Goal: Information Seeking & Learning: Find specific fact

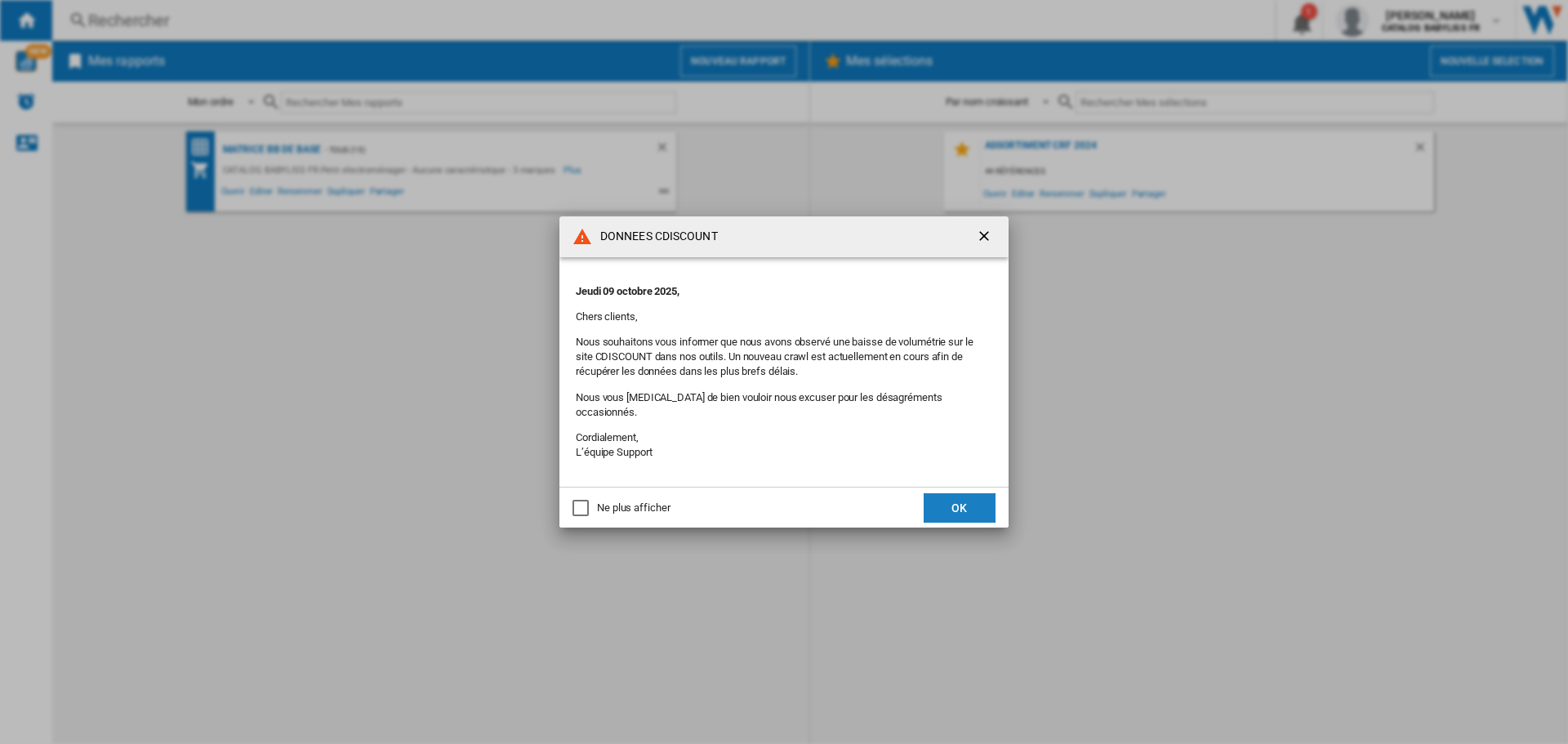
click at [946, 493] on button "OK" at bounding box center [960, 508] width 72 height 30
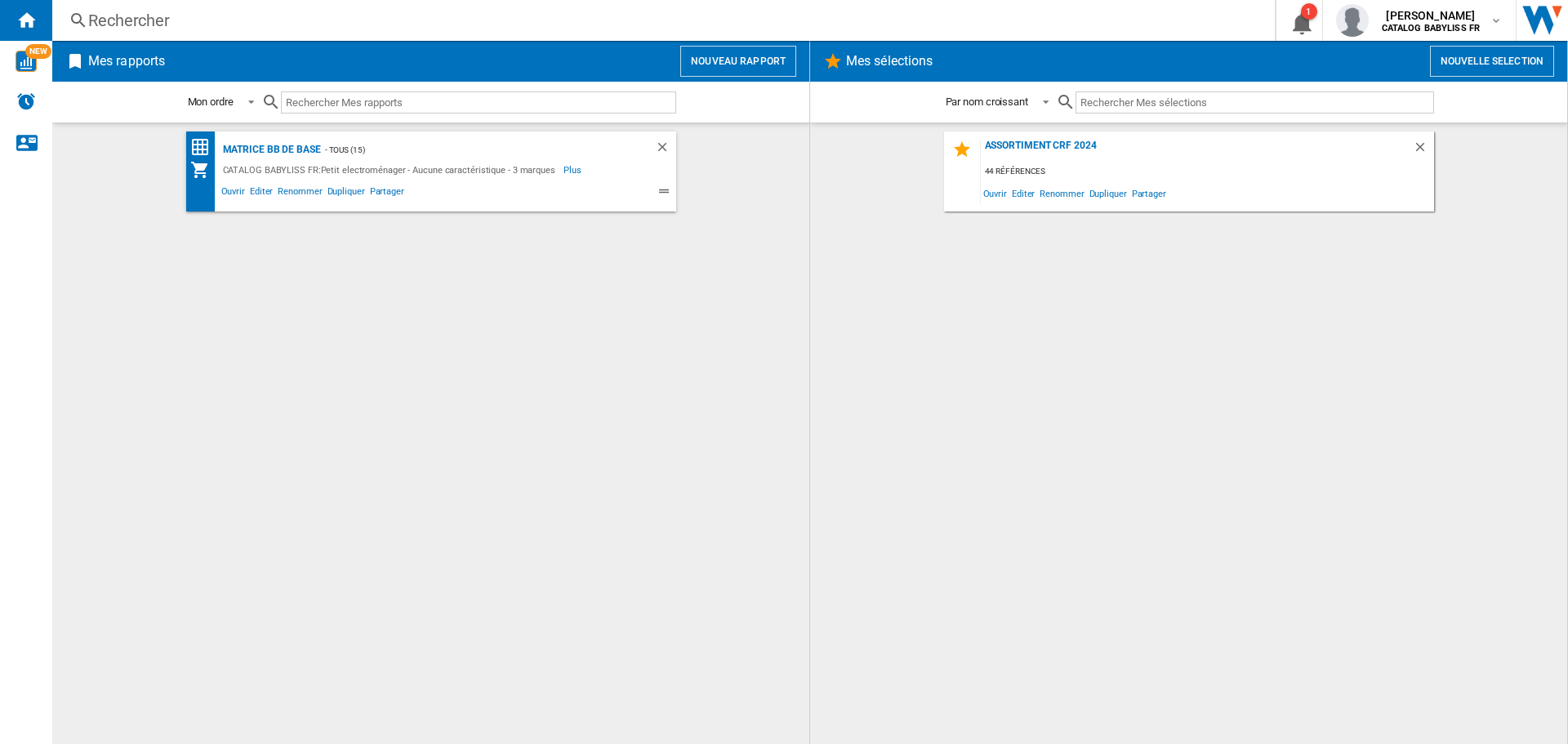
click at [267, 24] on div "Rechercher" at bounding box center [661, 20] width 1145 height 23
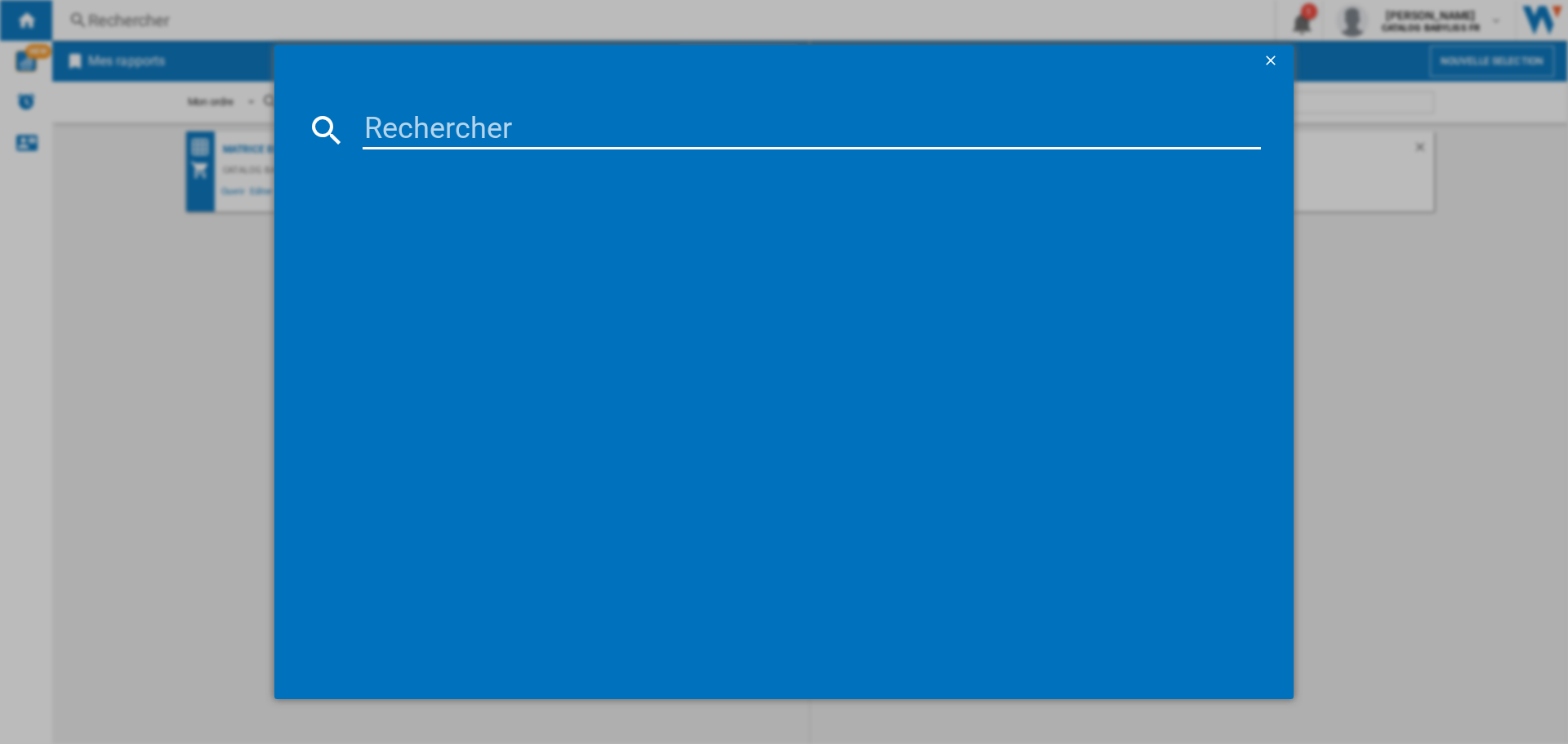
click at [398, 122] on input at bounding box center [811, 129] width 898 height 40
type input "D580DE"
click at [487, 226] on div "BABYLISS D580DE NOIR" at bounding box center [792, 235] width 928 height 26
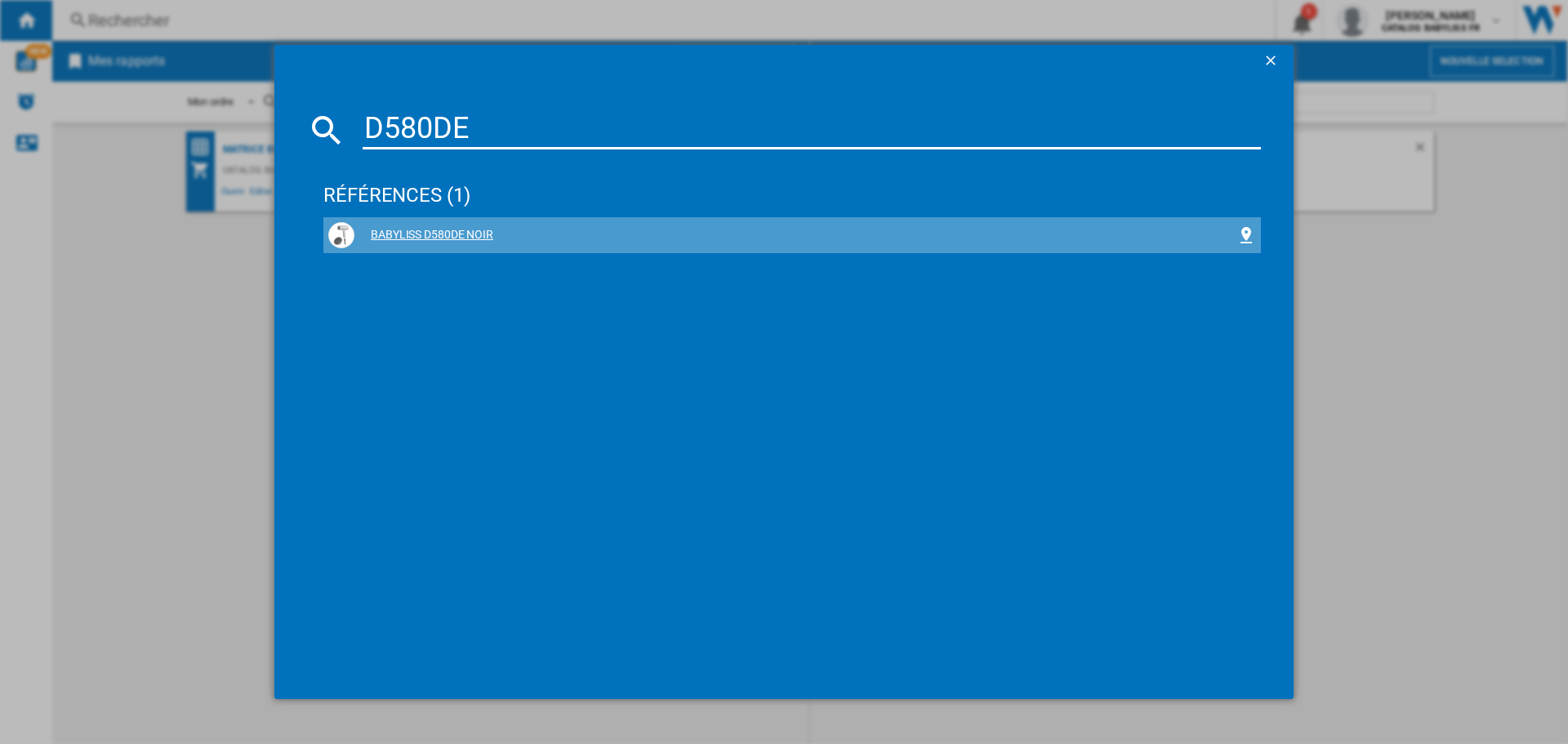
click at [426, 233] on div "BABYLISS D580DE NOIR" at bounding box center [795, 235] width 882 height 16
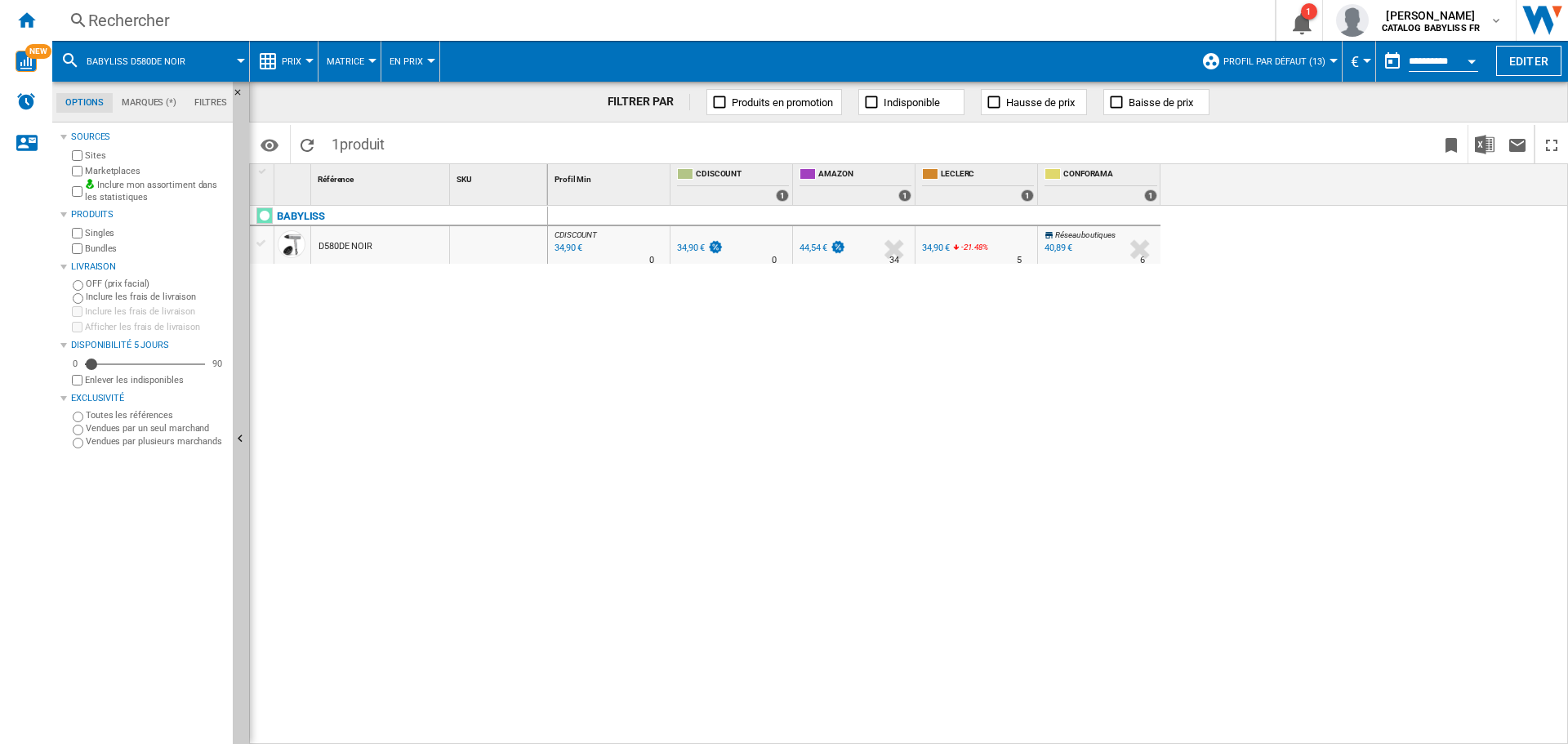
click at [223, 18] on div "Rechercher" at bounding box center [661, 20] width 1145 height 23
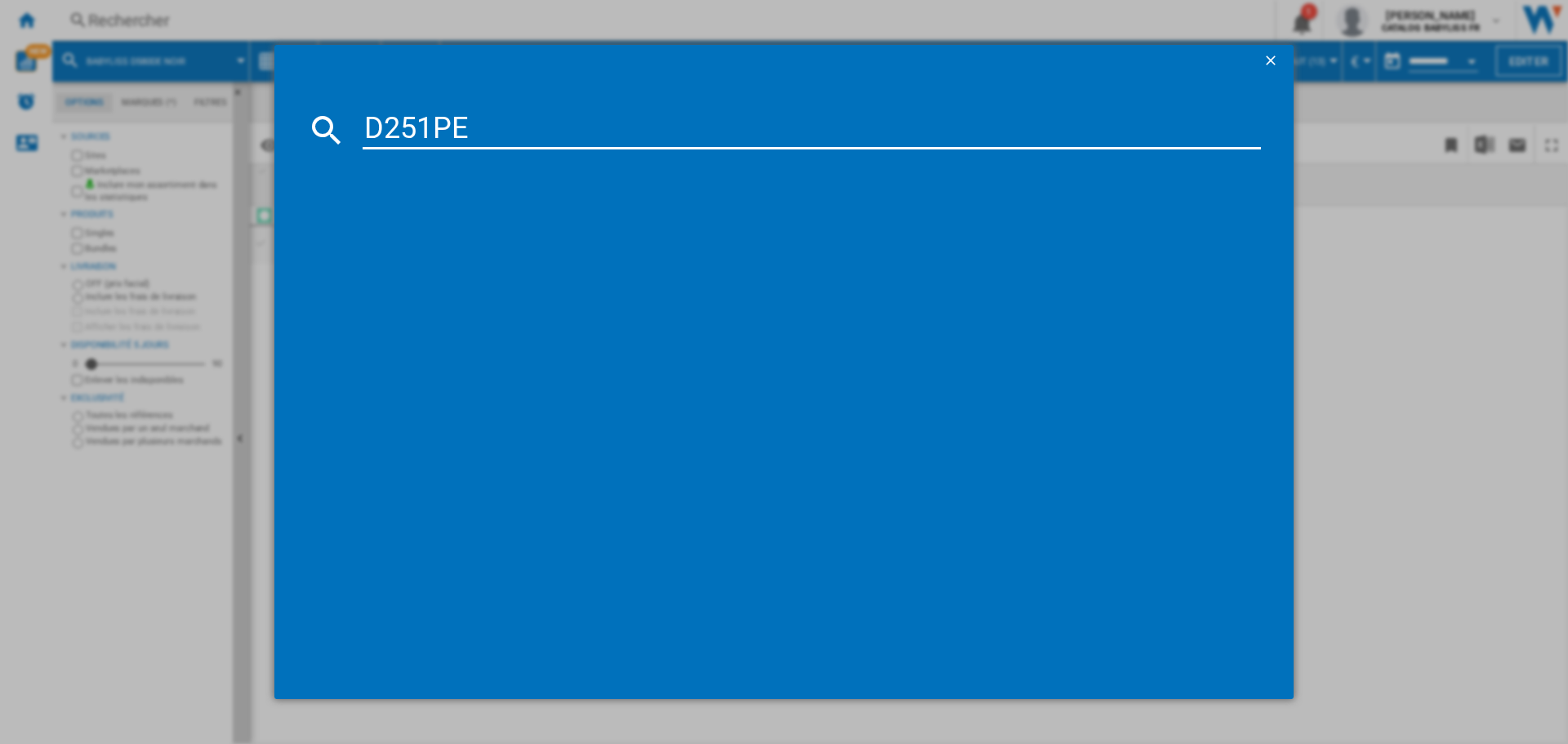
type input "D251PE"
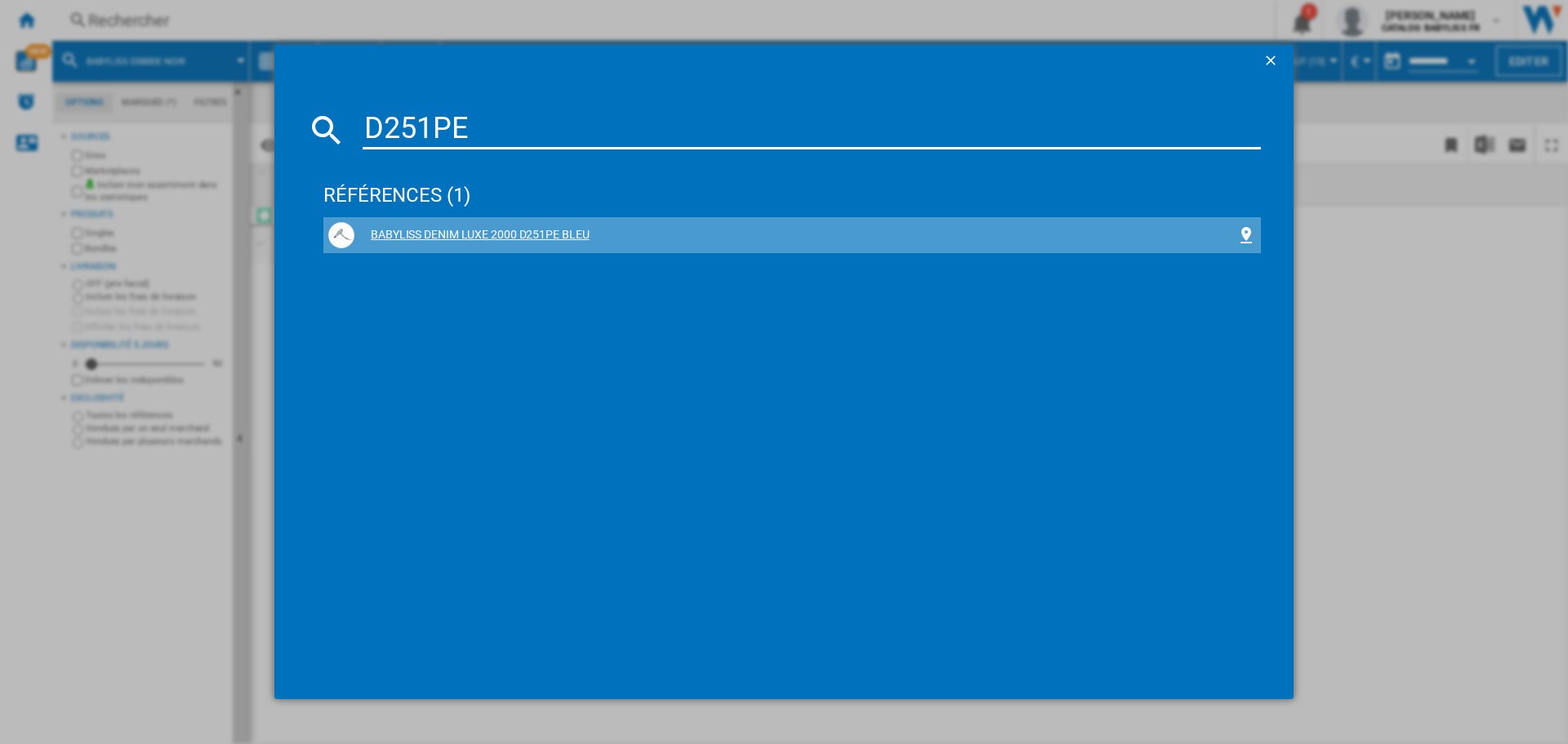
click at [485, 238] on div "BABYLISS DENIM LUXE 2000 D251PE BLEU" at bounding box center [795, 235] width 882 height 16
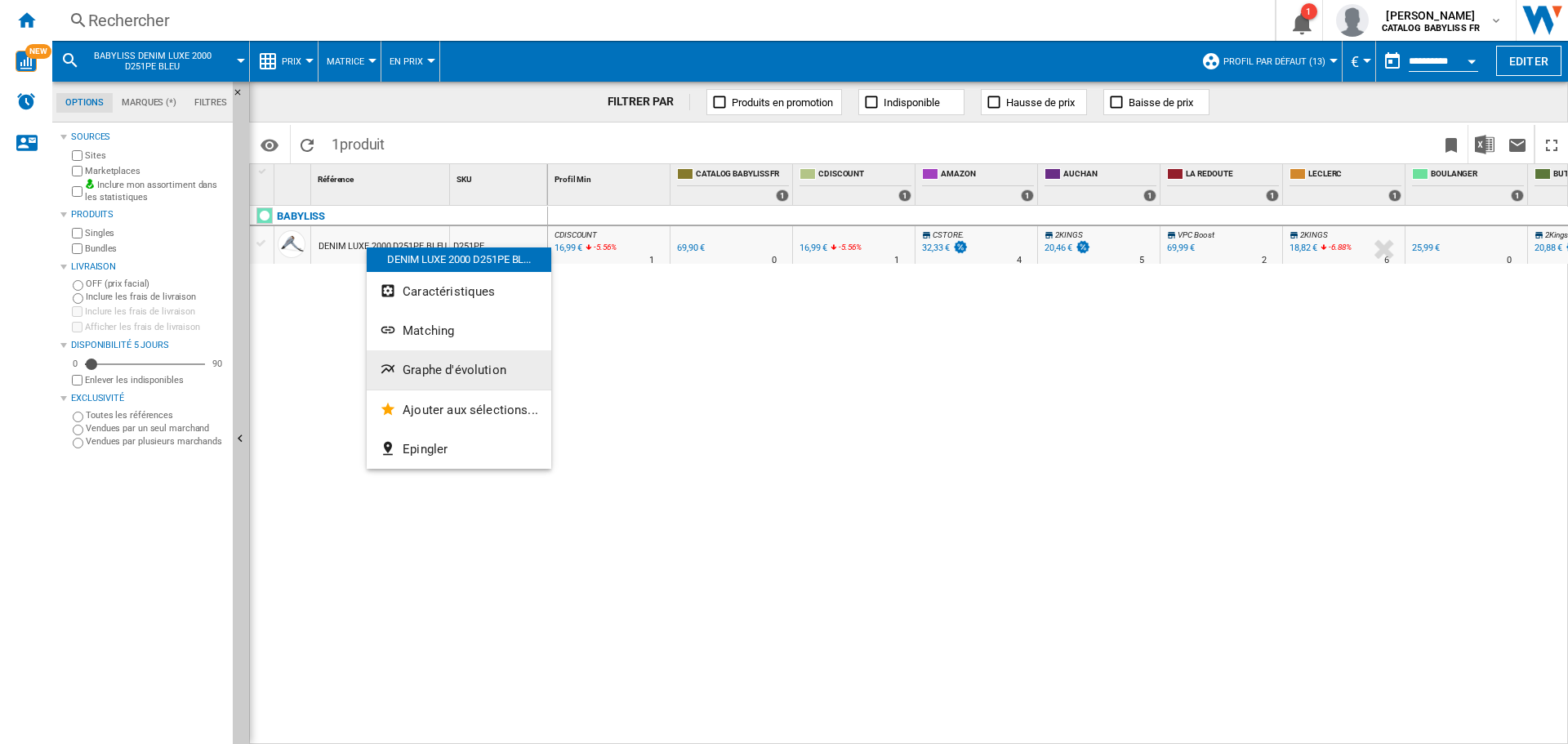
click at [432, 375] on span "Graphe d'évolution" at bounding box center [455, 369] width 104 height 14
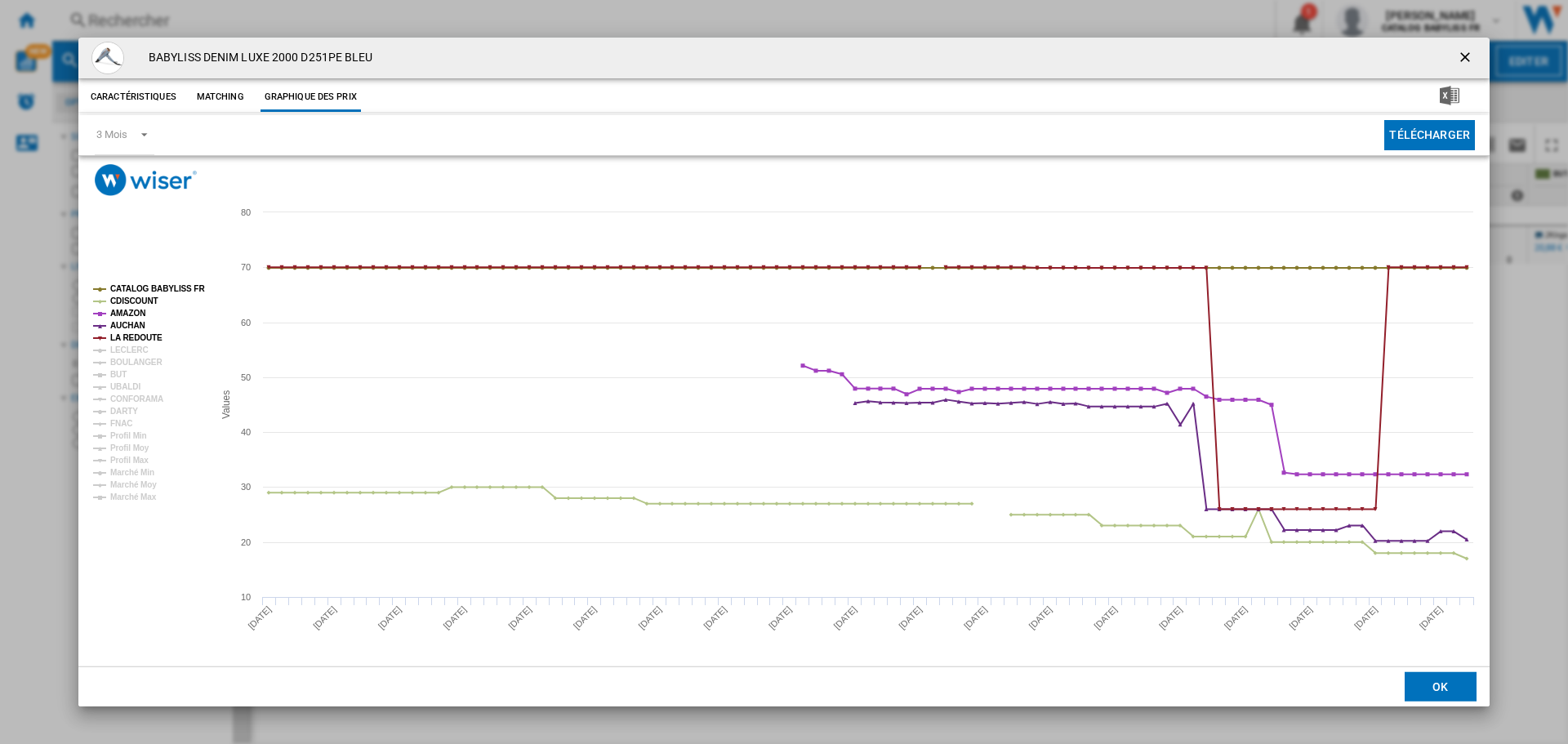
click at [1466, 56] on ng-md-icon "getI18NText('BUTTONS.CLOSE_DIALOG')" at bounding box center [1467, 59] width 19 height 19
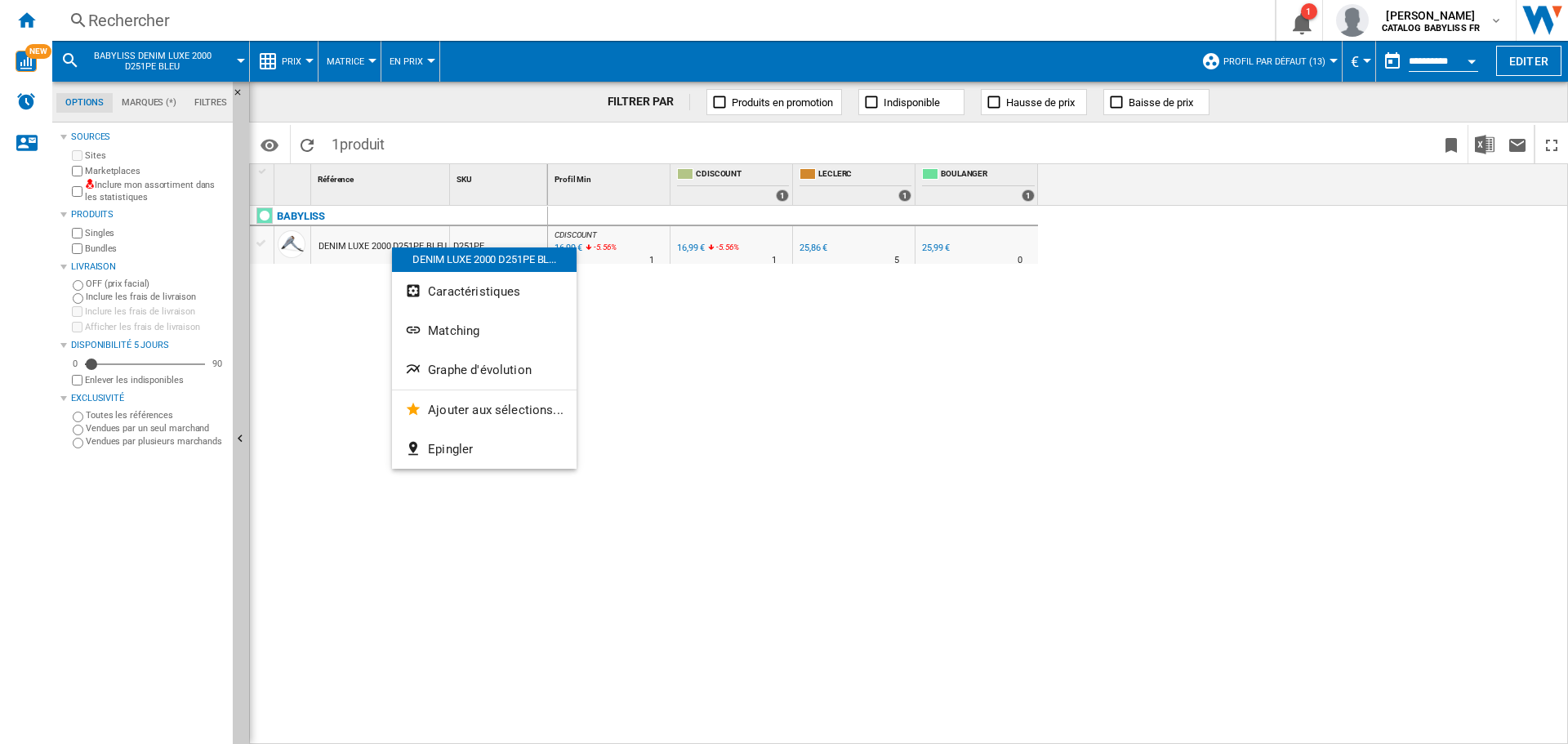
click at [370, 354] on div at bounding box center [784, 372] width 1568 height 744
click at [822, 500] on div "CDISCOUNT : FR CDISCOUNT -1.0 % 16,99 € -5.56 % N/A 1 CDISCOUNT : FR CDISCOUNT …" at bounding box center [1059, 475] width 1022 height 539
click at [693, 469] on div "CDISCOUNT : FR CDISCOUNT -1.0 % 16,99 € -5.56 % N/A 1 CDISCOUNT : FR CDISCOUNT …" at bounding box center [1059, 475] width 1022 height 539
click at [816, 243] on div "25,86 €" at bounding box center [813, 248] width 28 height 11
click at [397, 21] on div "Rechercher" at bounding box center [661, 20] width 1145 height 23
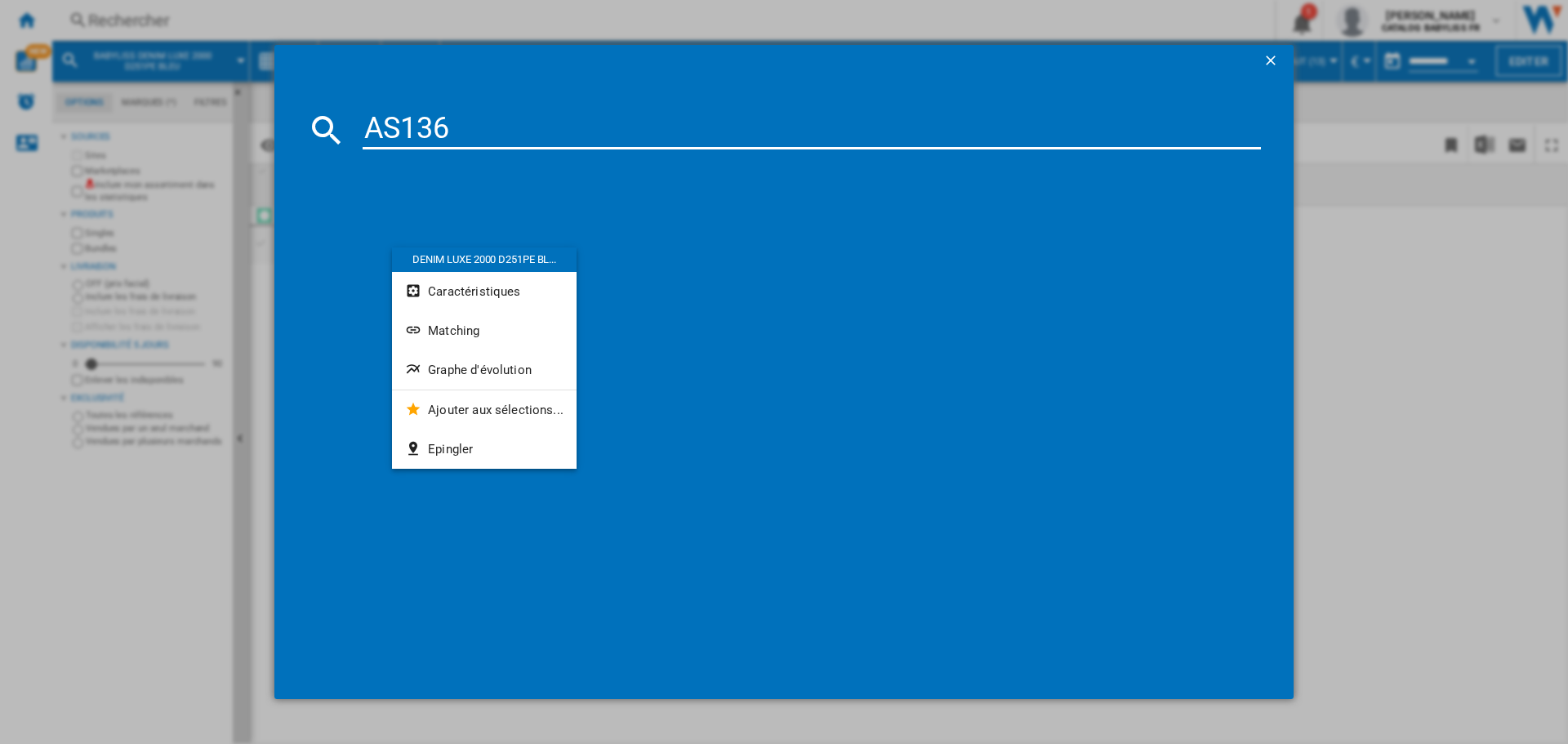
type input "AS136E"
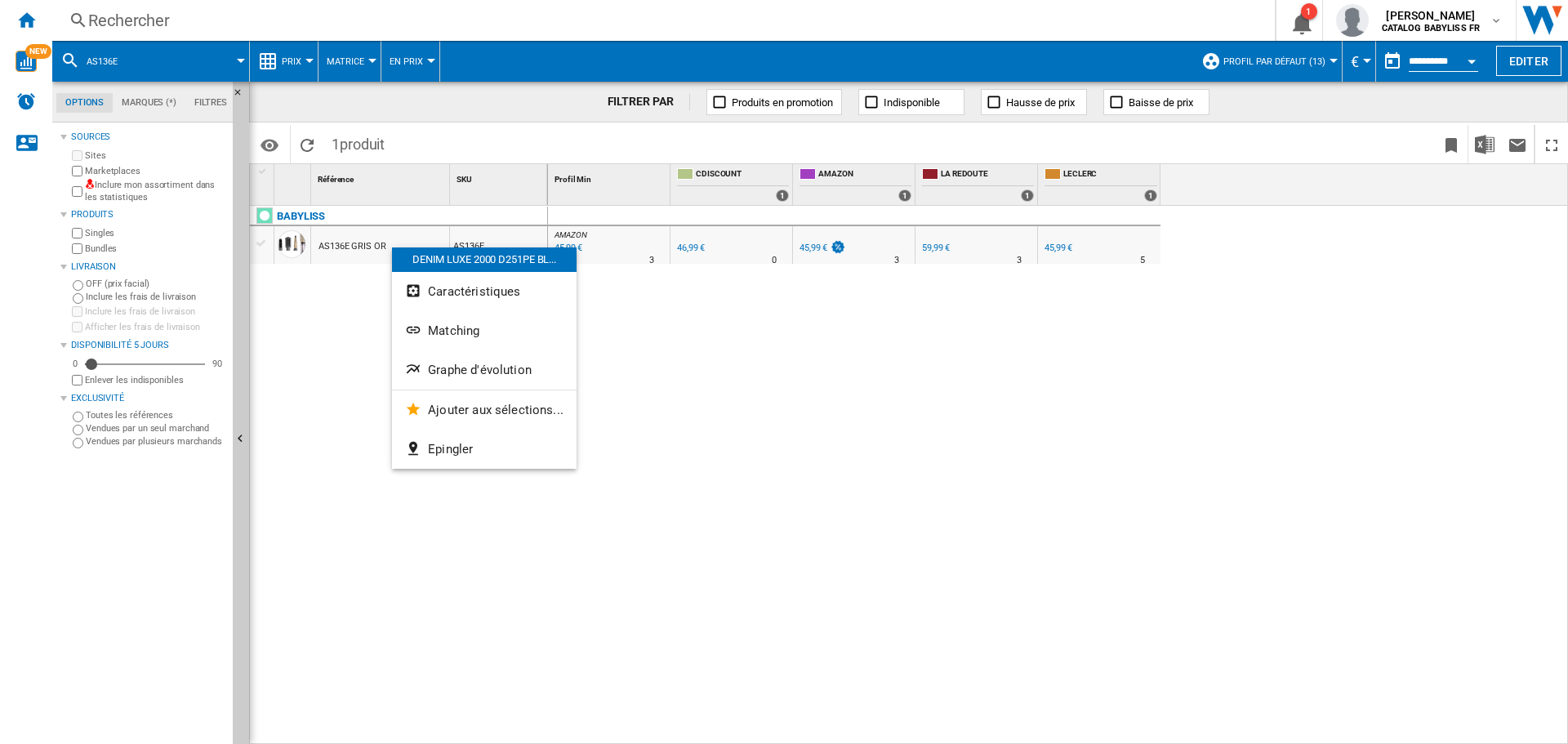
click at [209, 24] on div "Rechercher" at bounding box center [661, 20] width 1145 height 23
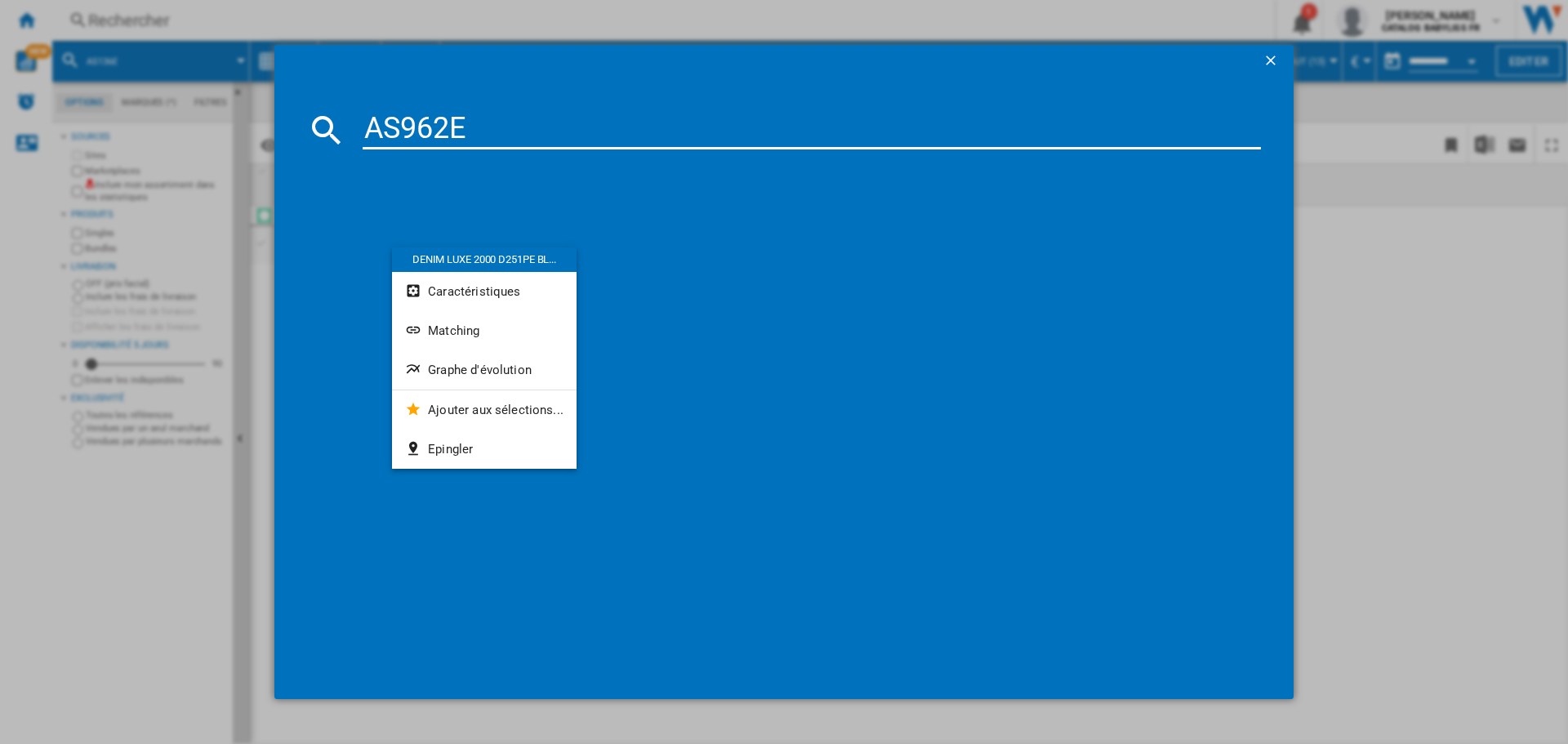
type input "AS962E"
click at [404, 228] on div "BABYLISS BIG HAIR DUAL 1000 AS962E NOIR OR" at bounding box center [795, 235] width 882 height 16
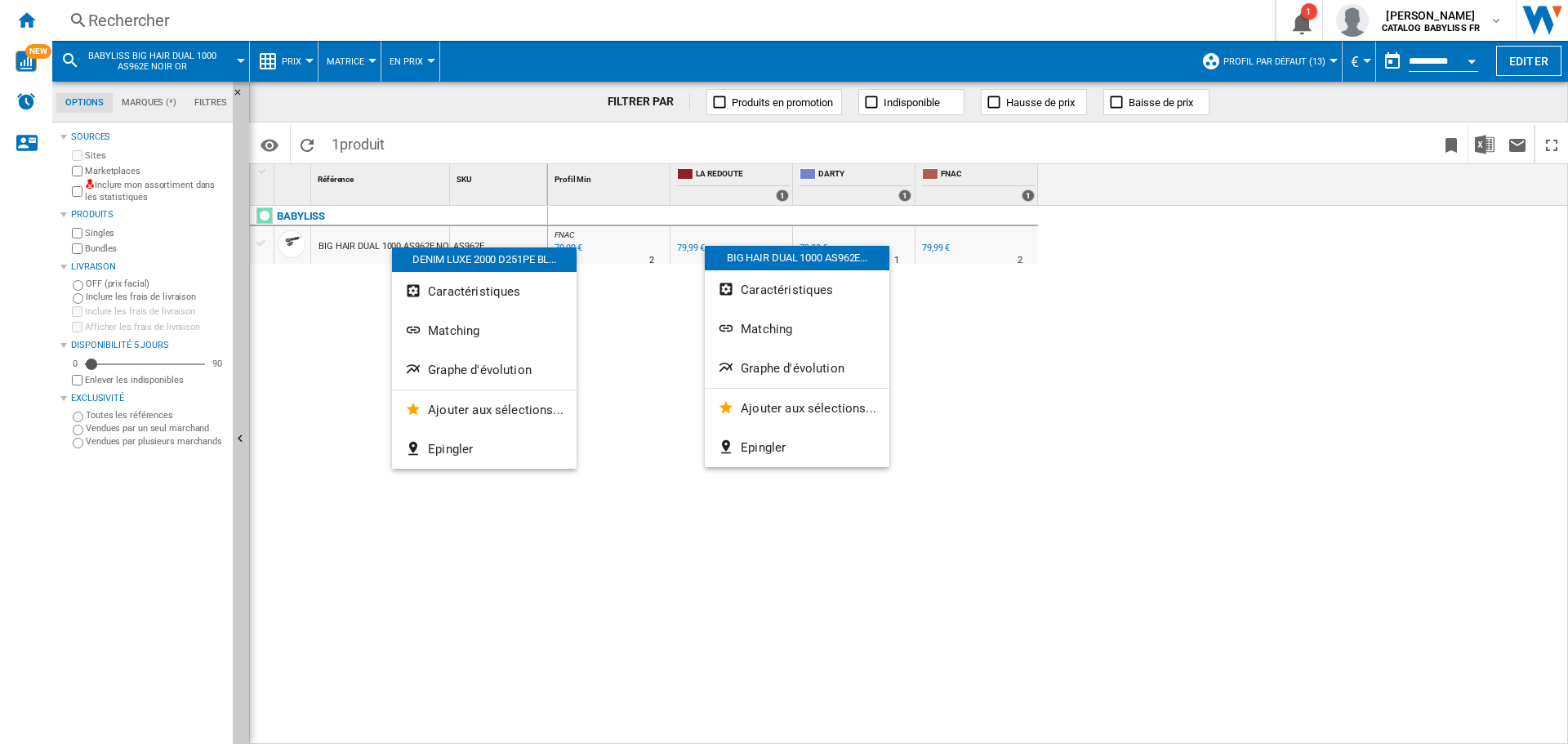
click at [656, 340] on div at bounding box center [784, 372] width 1568 height 744
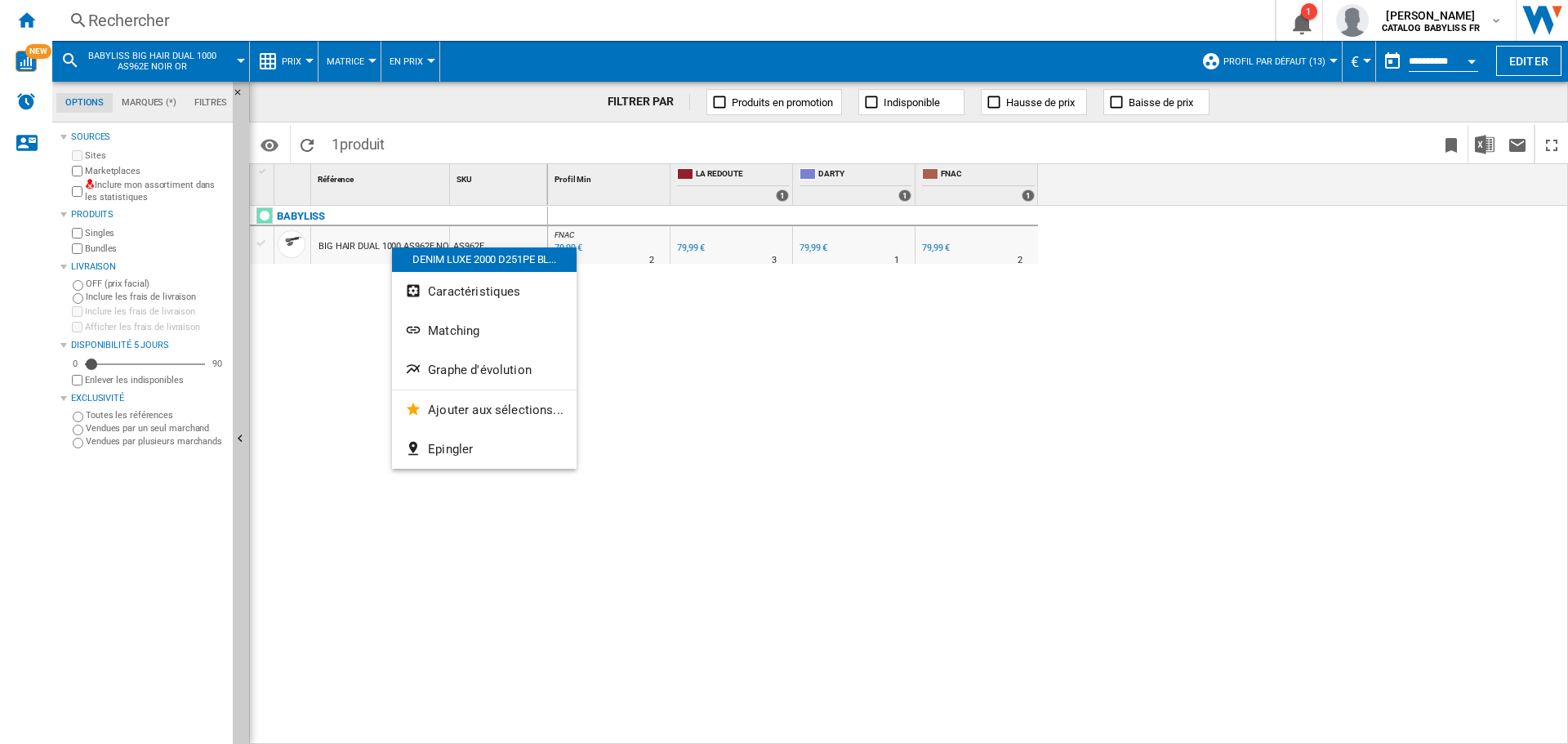
click at [254, 18] on div "Rechercher" at bounding box center [661, 20] width 1145 height 23
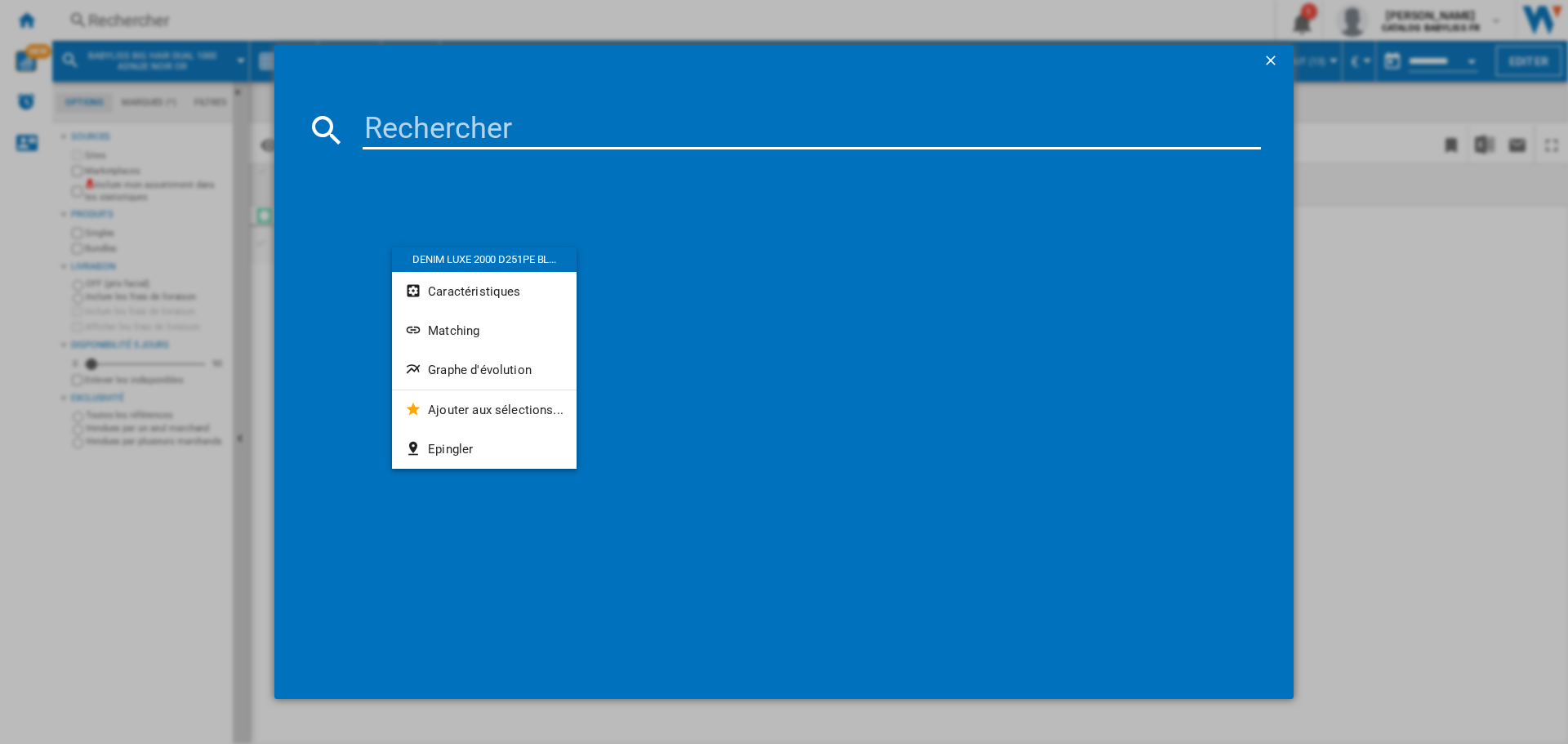
drag, startPoint x: 115, startPoint y: 21, endPoint x: 26, endPoint y: 36, distance: 90.3
click at [114, 21] on div at bounding box center [784, 372] width 1568 height 744
click at [19, 27] on div at bounding box center [784, 372] width 1568 height 744
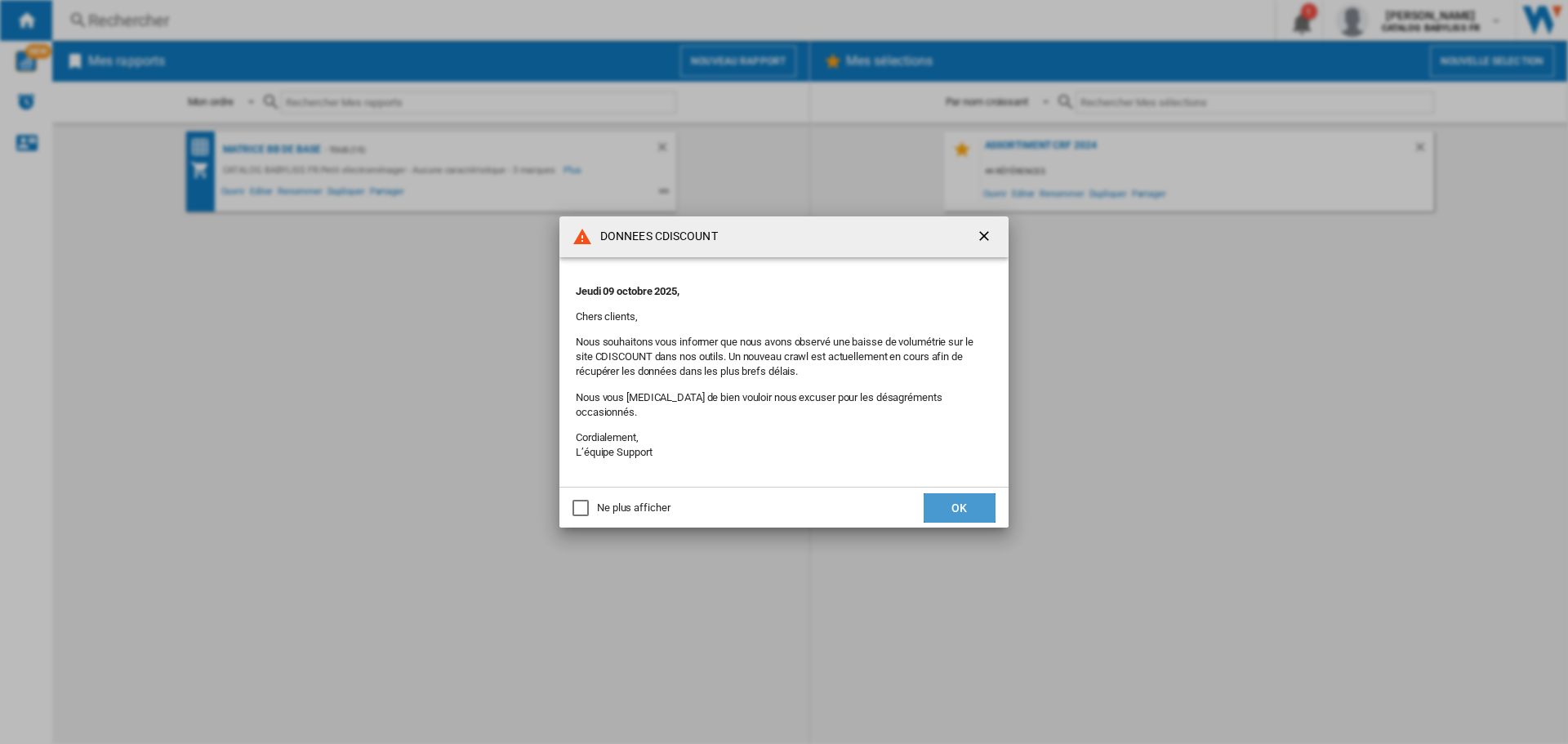
click at [982, 493] on button "OK" at bounding box center [960, 508] width 72 height 30
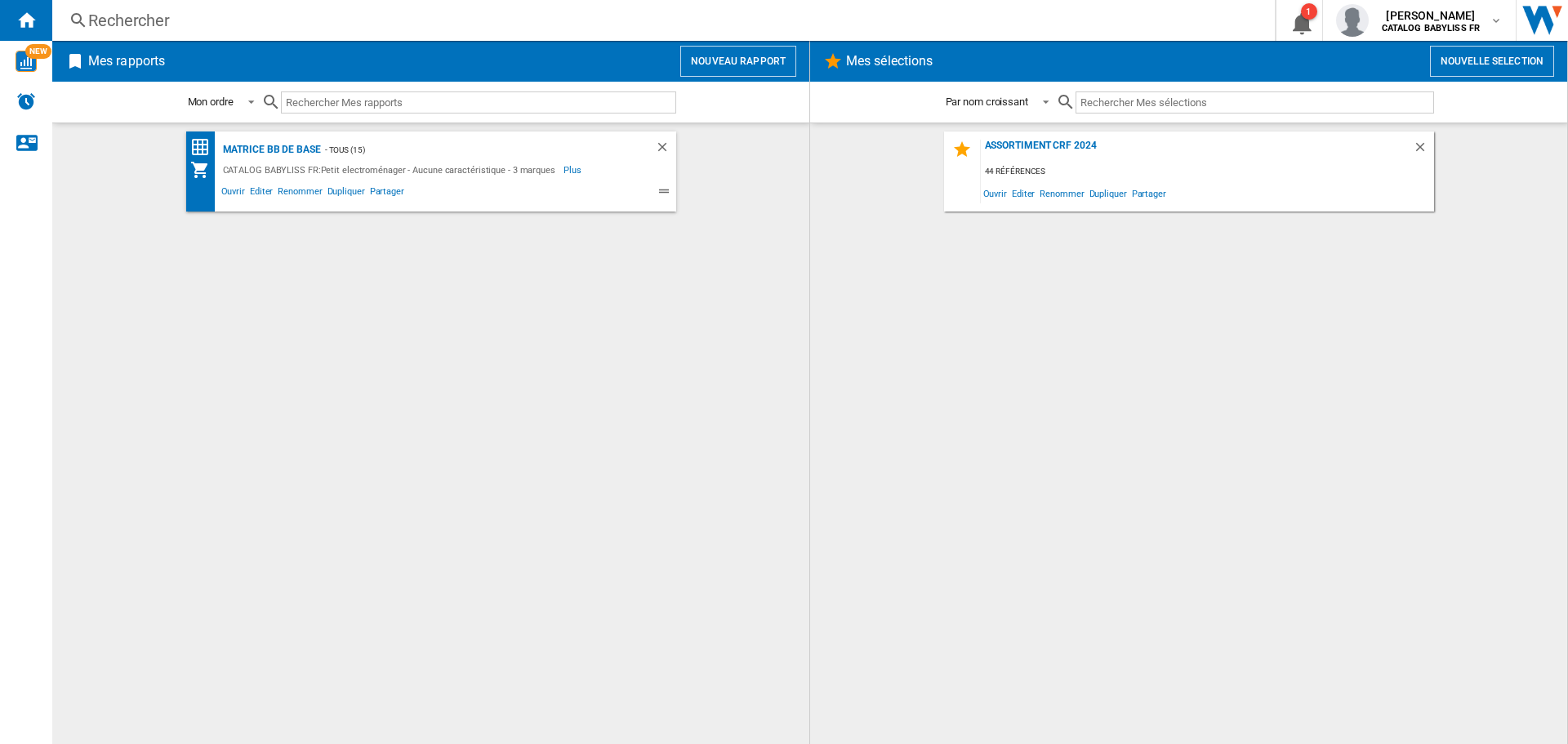
click at [218, 13] on div "Rechercher" at bounding box center [661, 20] width 1145 height 23
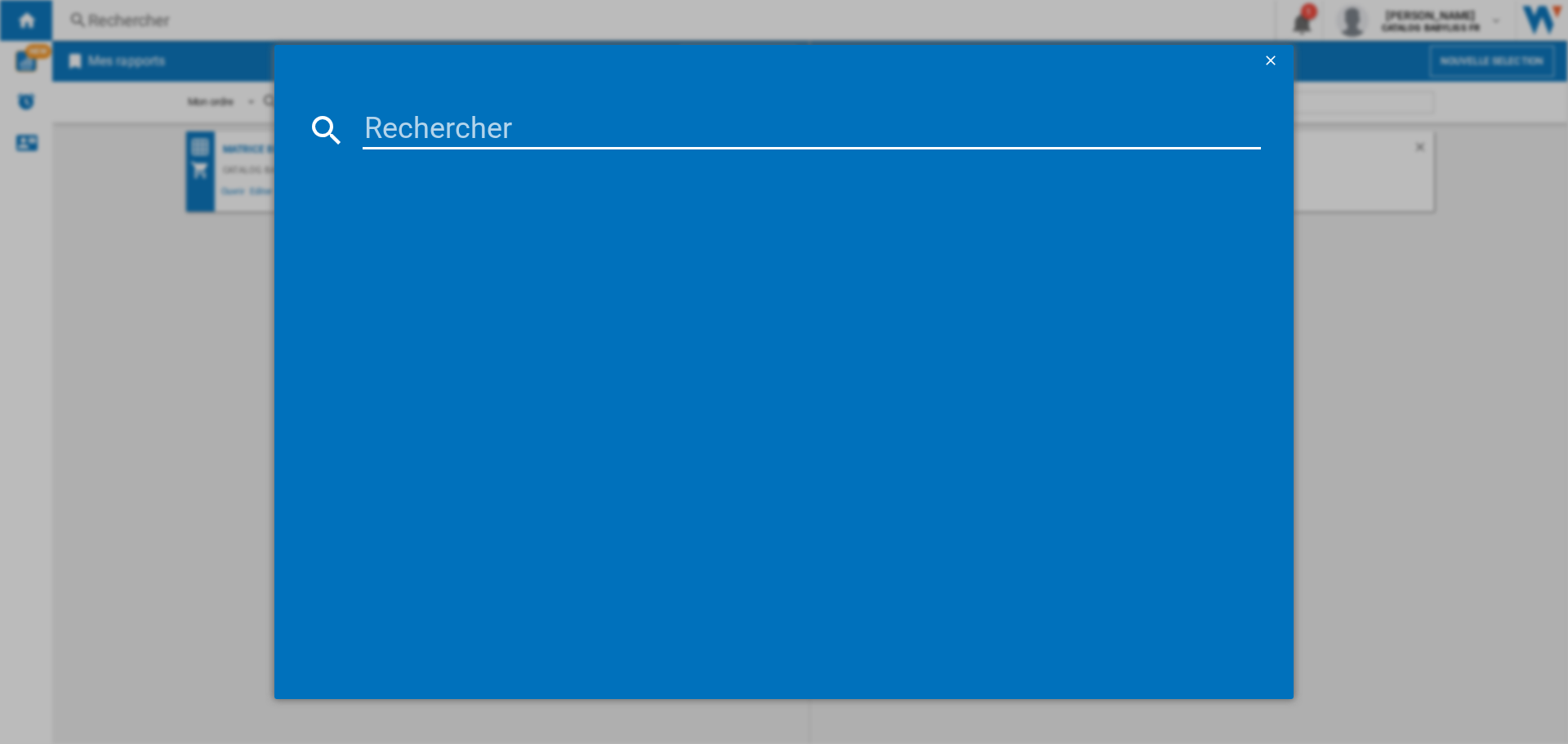
click at [405, 145] on input at bounding box center [811, 129] width 898 height 40
type input "AS965E"
click at [472, 233] on div "BABYLISS STYLE PRO 1000 AS965E BLEU" at bounding box center [795, 235] width 882 height 16
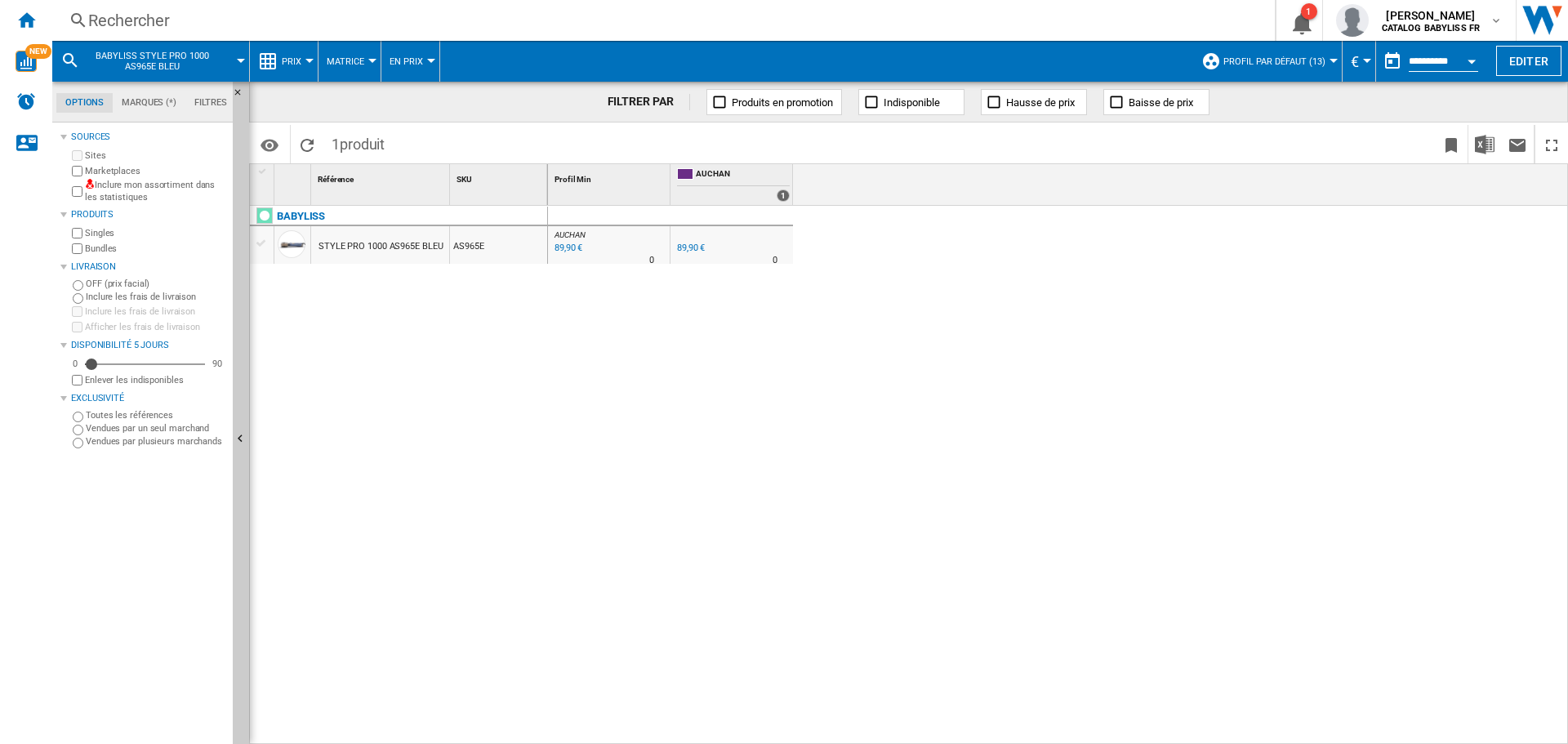
click at [409, 24] on div "Rechercher" at bounding box center [661, 20] width 1145 height 23
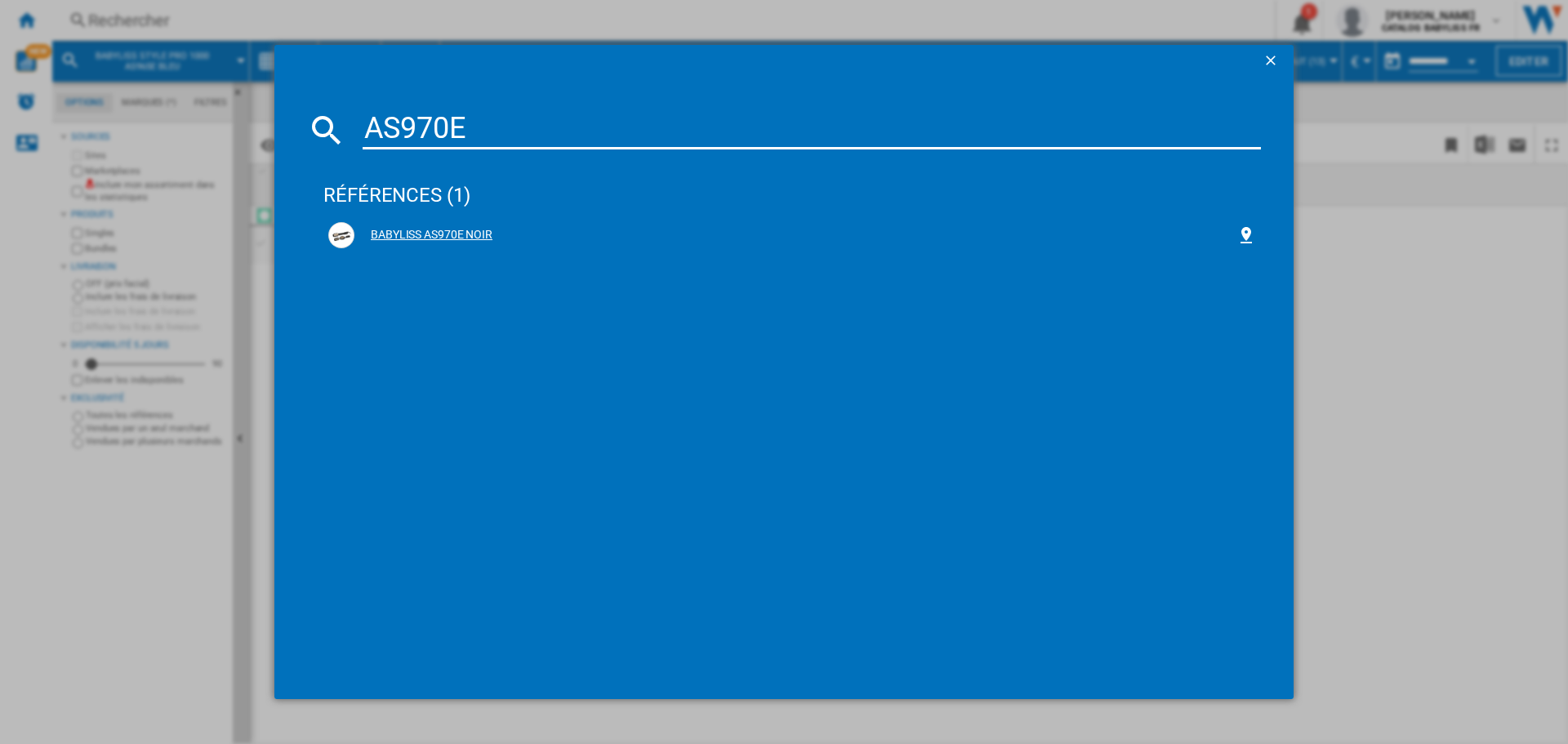
type input "AS970E"
click at [411, 223] on div "BABYLISS AS970E NOIR" at bounding box center [792, 235] width 928 height 26
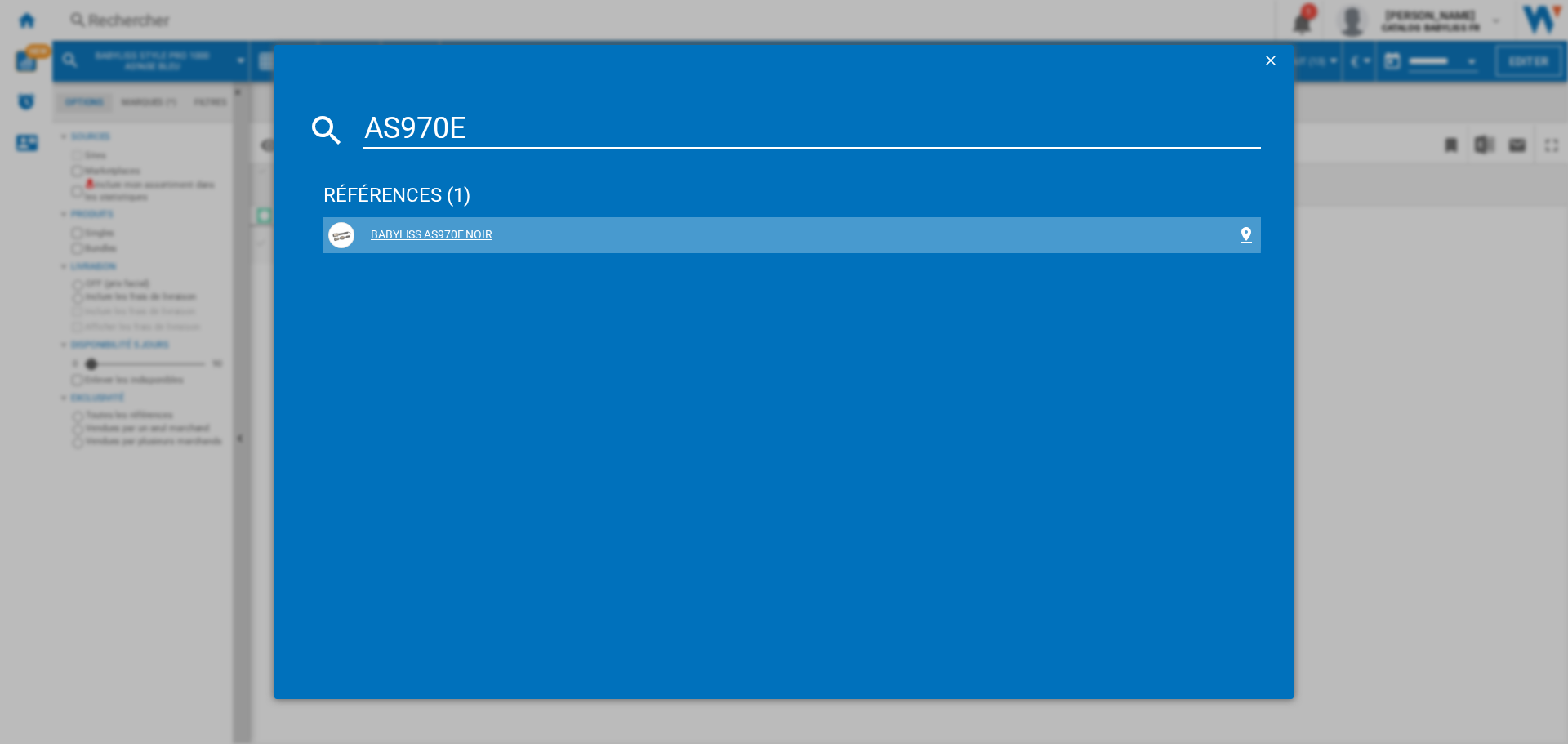
click at [416, 224] on div "BABYLISS AS970E NOIR" at bounding box center [792, 235] width 928 height 26
click at [408, 232] on div "BABYLISS AS970E NOIR" at bounding box center [795, 235] width 882 height 16
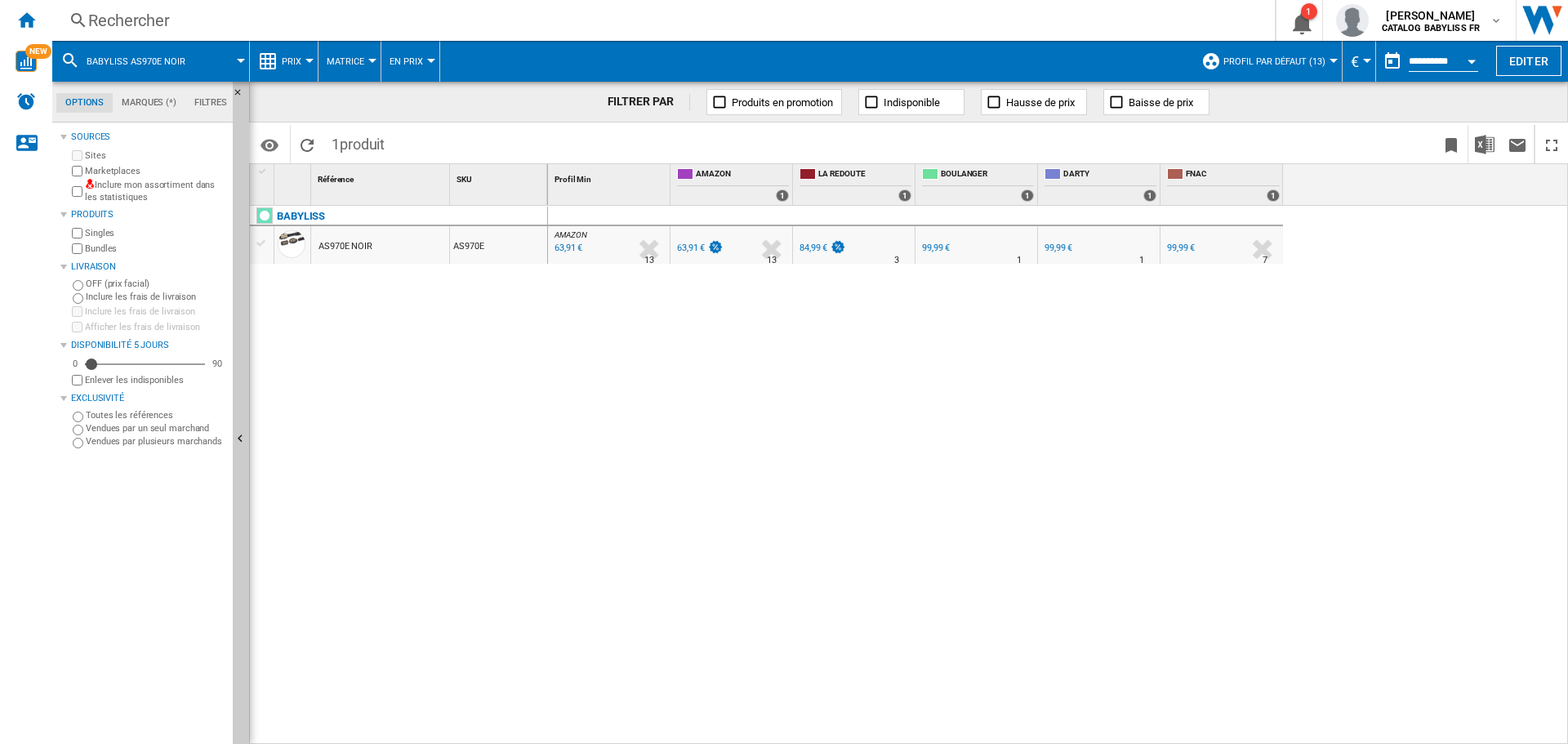
click at [295, 24] on div "Rechercher" at bounding box center [661, 20] width 1145 height 23
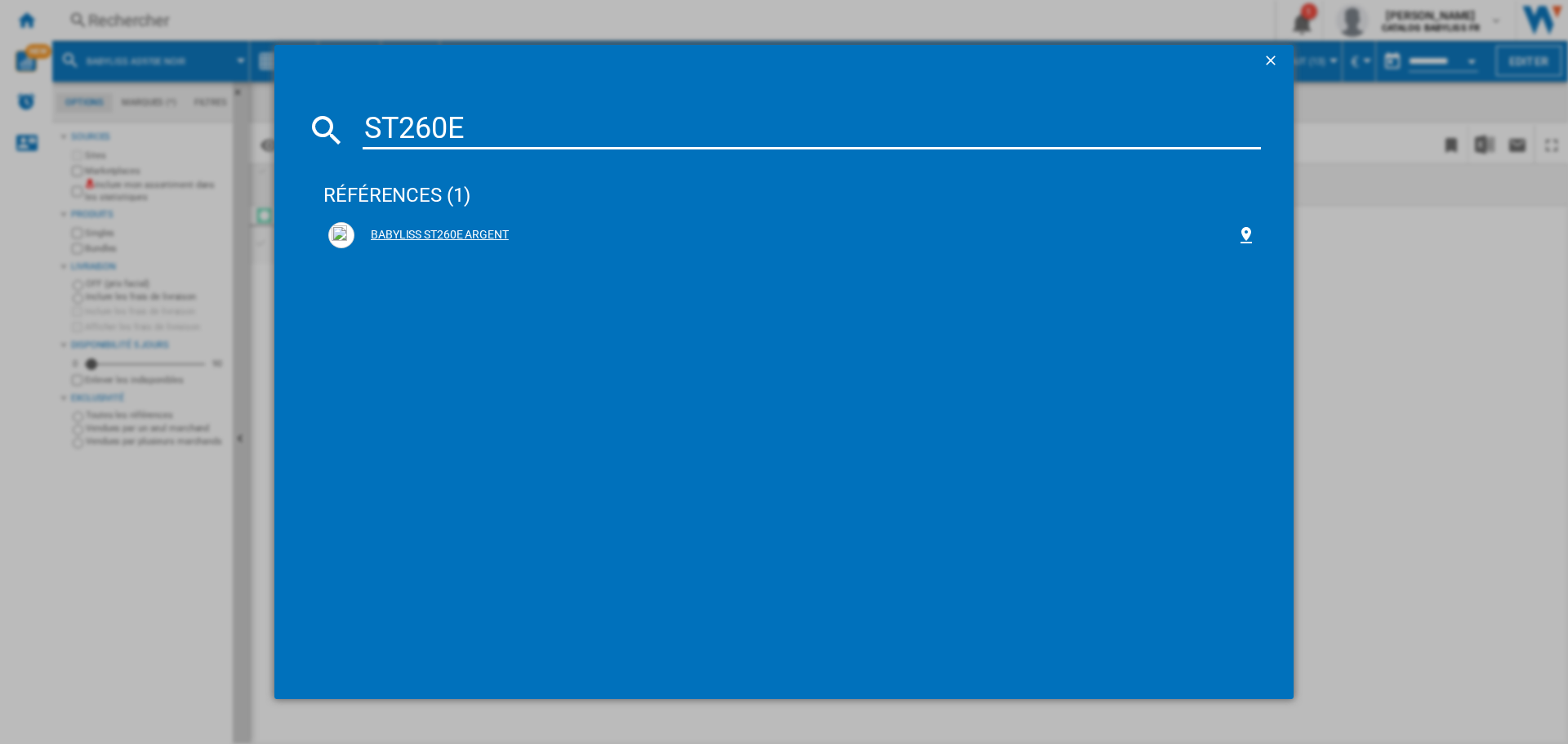
type input "ST260E"
click at [427, 232] on div "BABYLISS ST260E ARGENT" at bounding box center [795, 235] width 882 height 16
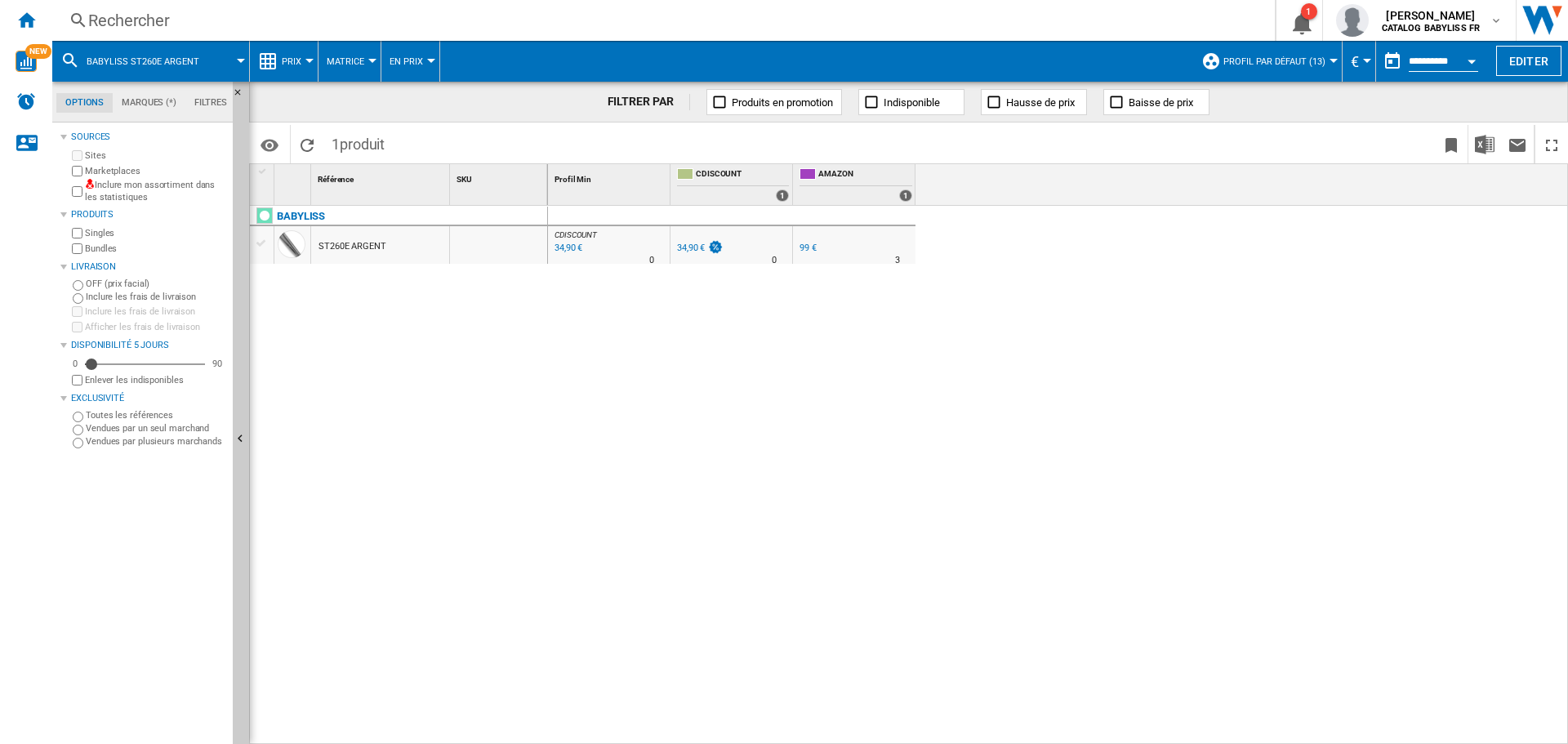
click at [275, 24] on div "Rechercher" at bounding box center [661, 20] width 1145 height 23
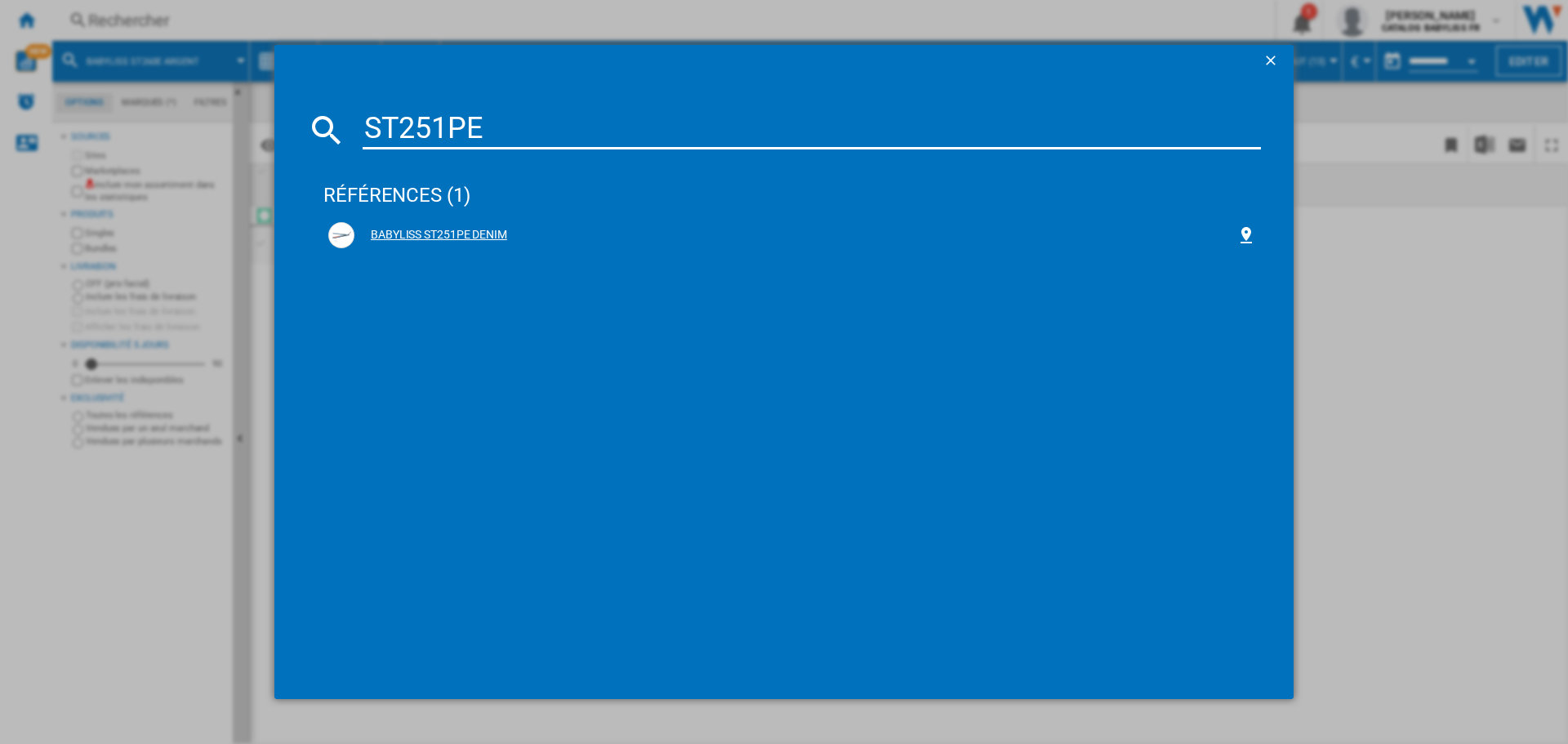
type input "ST251PE"
click at [439, 233] on div "BABYLISS ST251PE DENIM" at bounding box center [795, 235] width 882 height 16
